Goal: Task Accomplishment & Management: Use online tool/utility

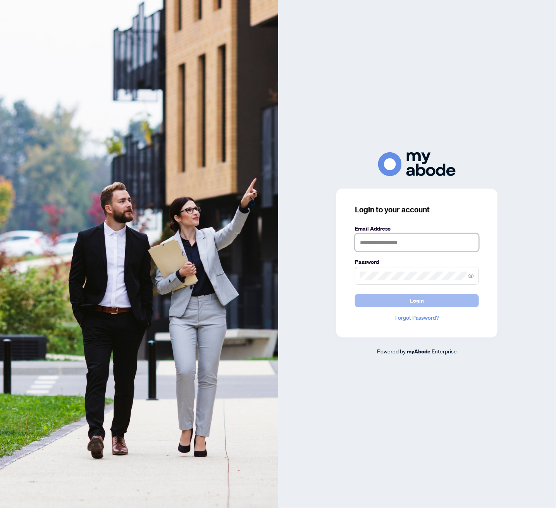
type input "**********"
click at [379, 299] on button "Login" at bounding box center [417, 300] width 124 height 13
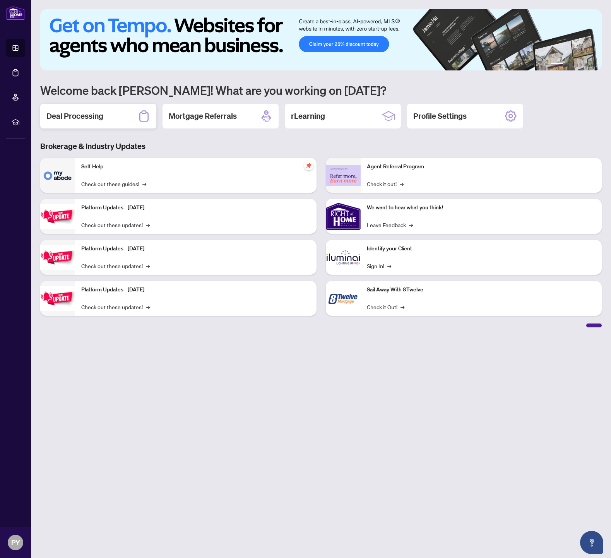
click at [77, 116] on h2 "Deal Processing" at bounding box center [74, 116] width 57 height 11
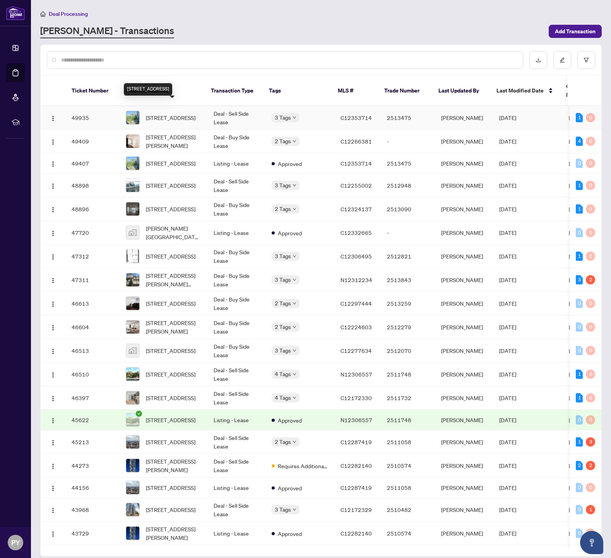
click at [164, 113] on span "[STREET_ADDRESS]" at bounding box center [171, 117] width 50 height 9
